Goal: Navigation & Orientation: Go to known website

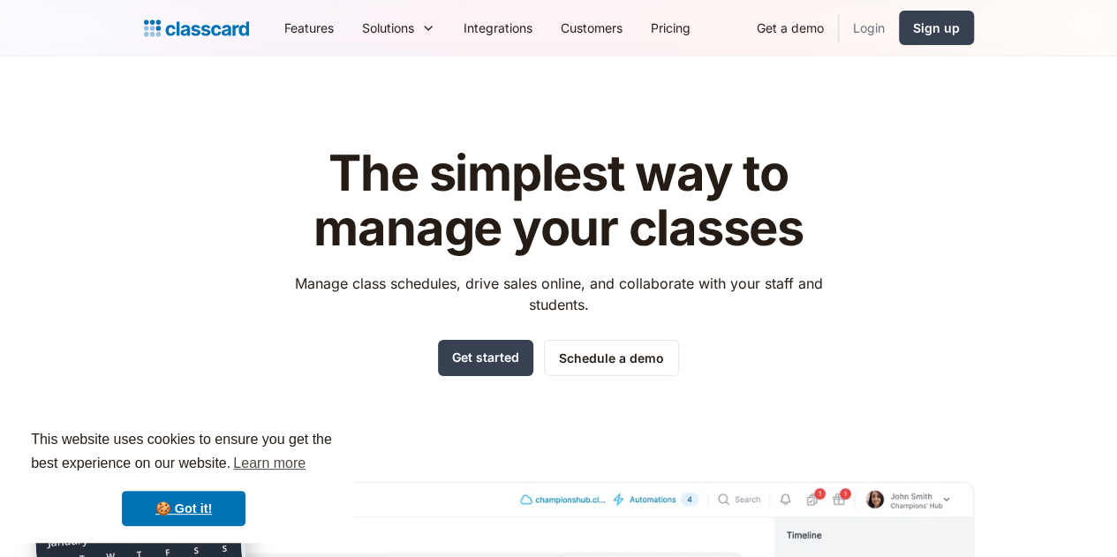
click at [641, 34] on link "Login" at bounding box center [869, 28] width 60 height 40
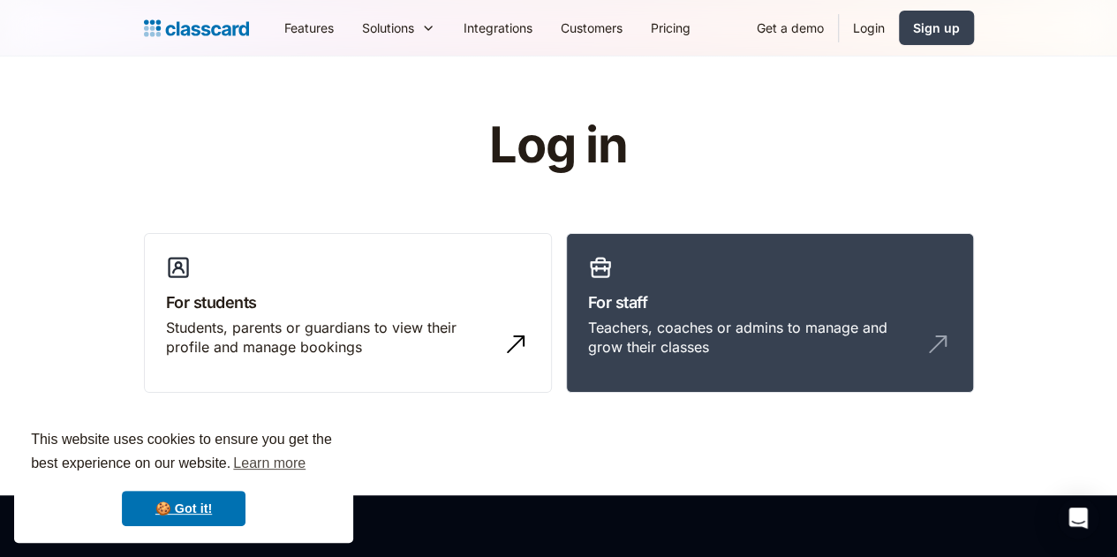
click at [899, 21] on link "Login" at bounding box center [869, 28] width 60 height 40
click at [651, 310] on h3 "For staff" at bounding box center [770, 303] width 364 height 24
